Goal: Information Seeking & Learning: Learn about a topic

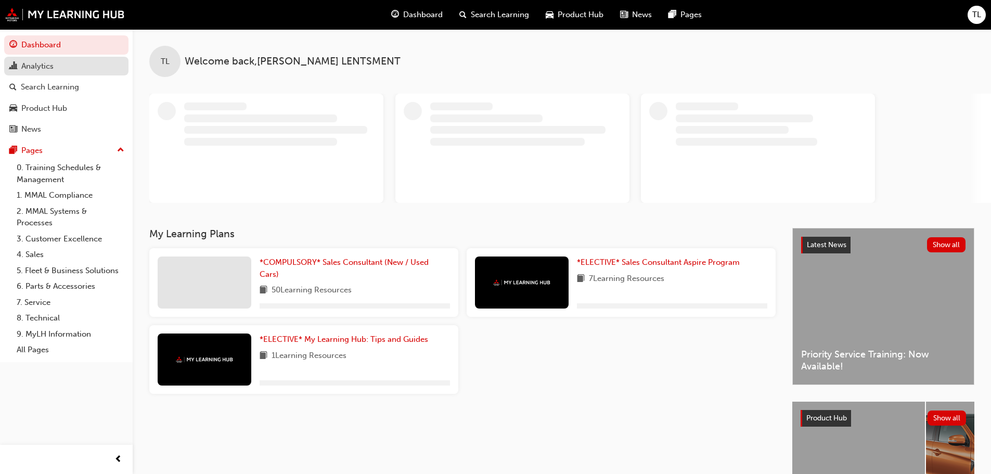
click at [62, 69] on div "Analytics" at bounding box center [66, 66] width 114 height 13
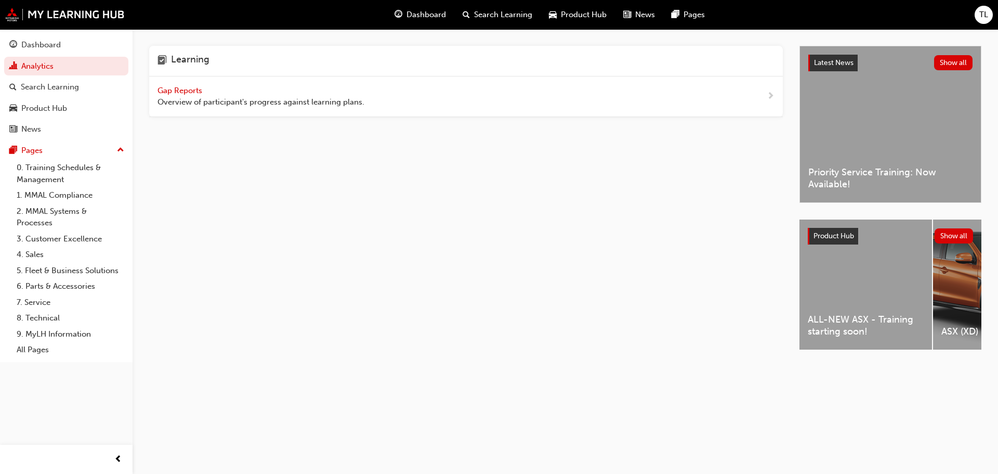
click at [193, 95] on div "Gap Reports Overview of participant's progress against learning plans." at bounding box center [261, 96] width 207 height 23
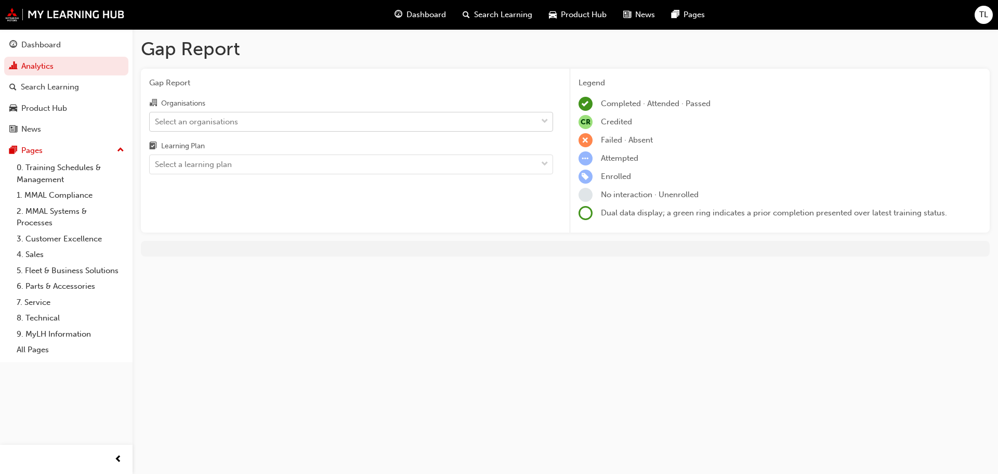
click at [211, 120] on div "Select an organisations" at bounding box center [196, 121] width 83 height 12
click at [156, 120] on input "Organisations Select an organisations" at bounding box center [155, 120] width 1 height 9
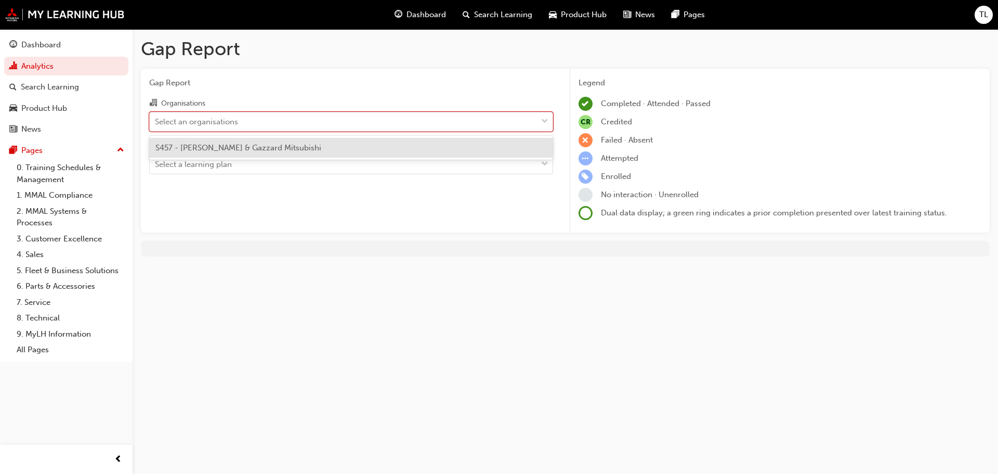
click at [201, 151] on span "S457 - [PERSON_NAME] & Gazzard Mitsubishi" at bounding box center [238, 147] width 166 height 9
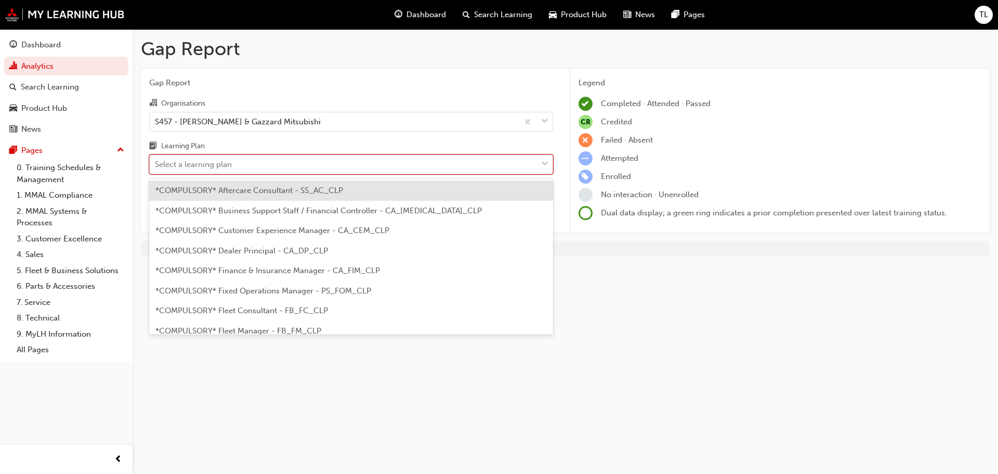
click at [205, 170] on div "Select a learning plan" at bounding box center [193, 165] width 77 height 12
click at [156, 168] on input "Learning Plan option *COMPULSORY* Aftercare Consultant - SS_AC_CLP focused, 1 o…" at bounding box center [155, 164] width 1 height 9
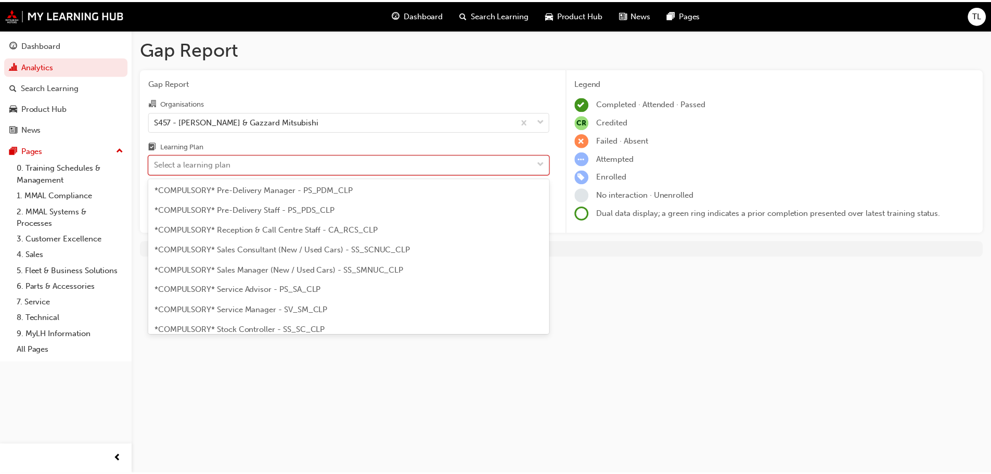
scroll to position [260, 0]
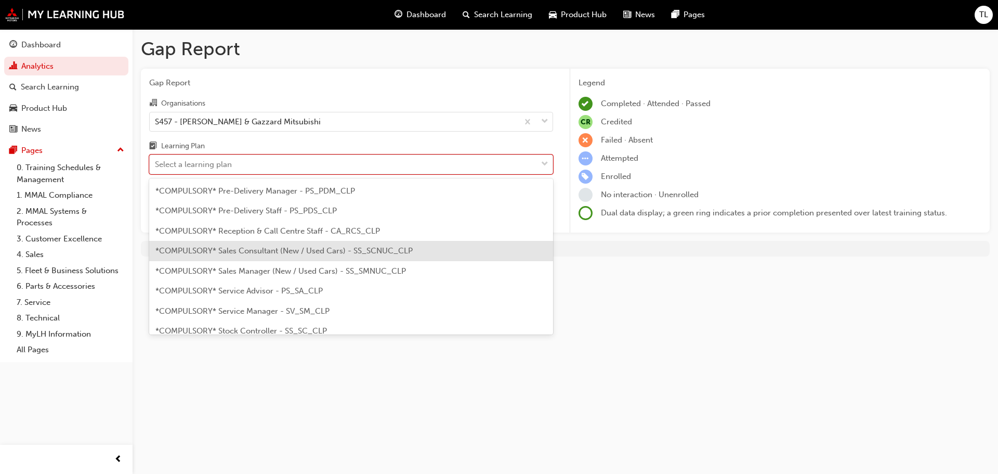
click at [276, 257] on div "*COMPULSORY* Sales Consultant (New / Used Cars) - SS_SCNUC_CLP" at bounding box center [351, 251] width 404 height 20
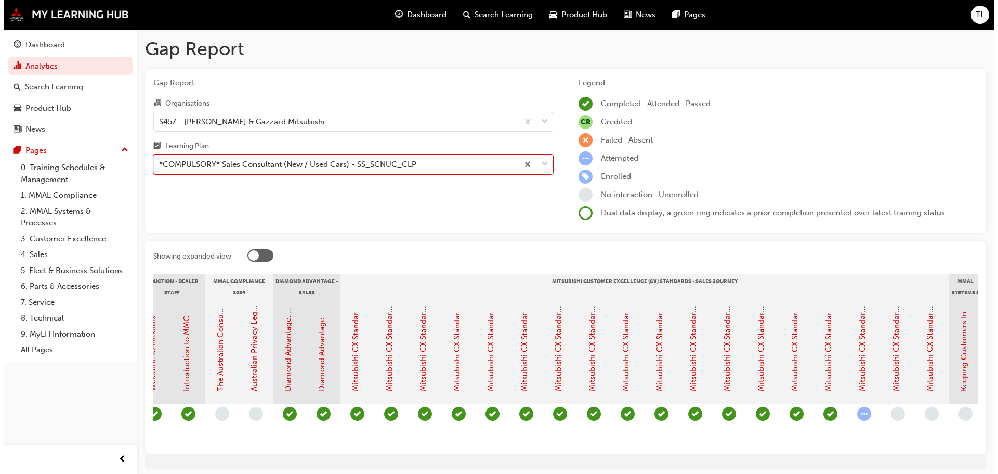
scroll to position [0, 166]
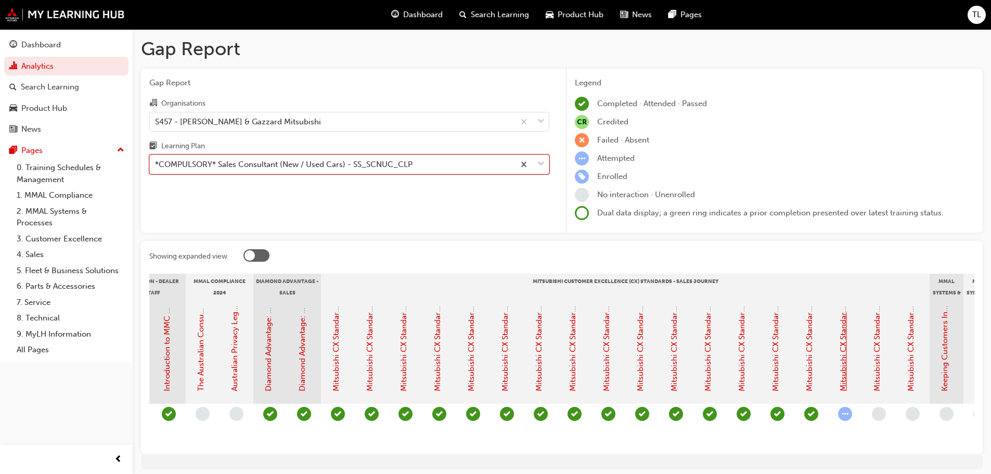
click at [846, 358] on link "Mitsubishi CX Standards - Sales Journey 16: Service Introduction & Warranty Info" at bounding box center [842, 245] width 9 height 291
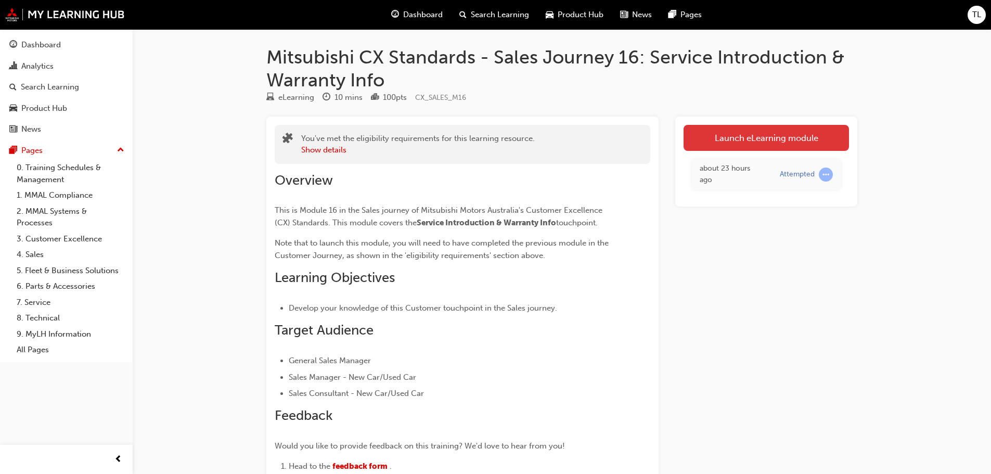
click at [769, 129] on link "Launch eLearning module" at bounding box center [765, 138] width 165 height 26
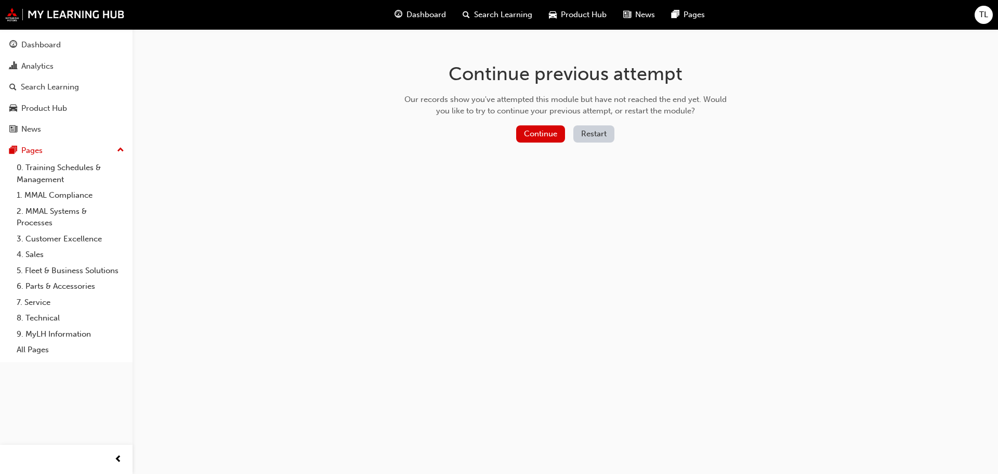
click at [587, 142] on div "Continue Restart" at bounding box center [566, 135] width 330 height 21
click at [595, 132] on button "Restart" at bounding box center [594, 133] width 41 height 17
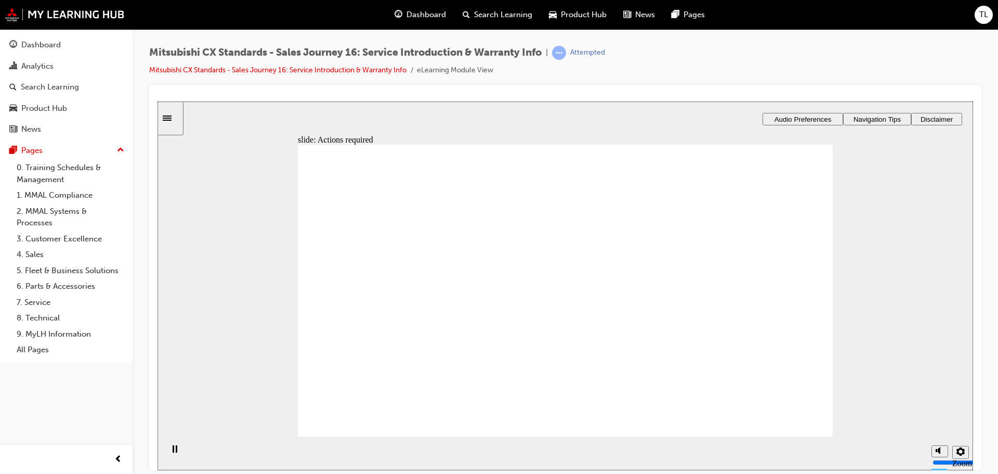
drag, startPoint x: 586, startPoint y: 384, endPoint x: 583, endPoint y: 389, distance: 5.4
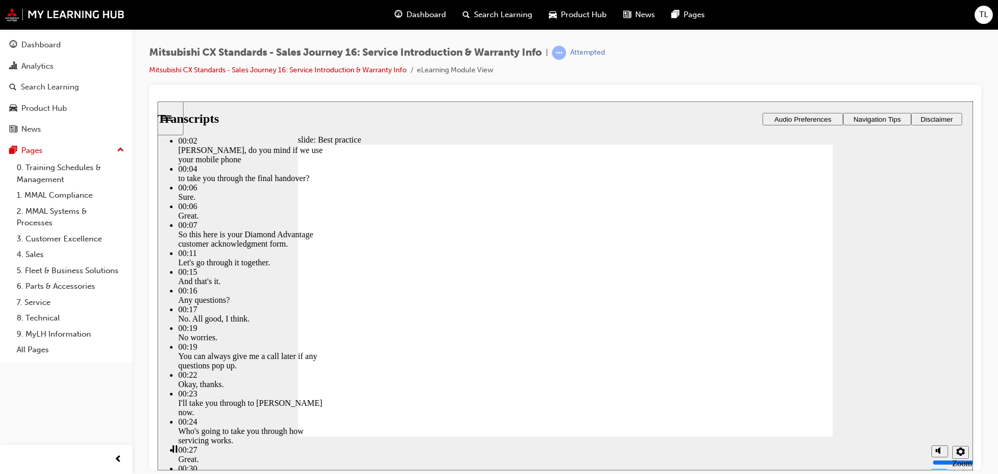
type input "93"
